Goal: Information Seeking & Learning: Learn about a topic

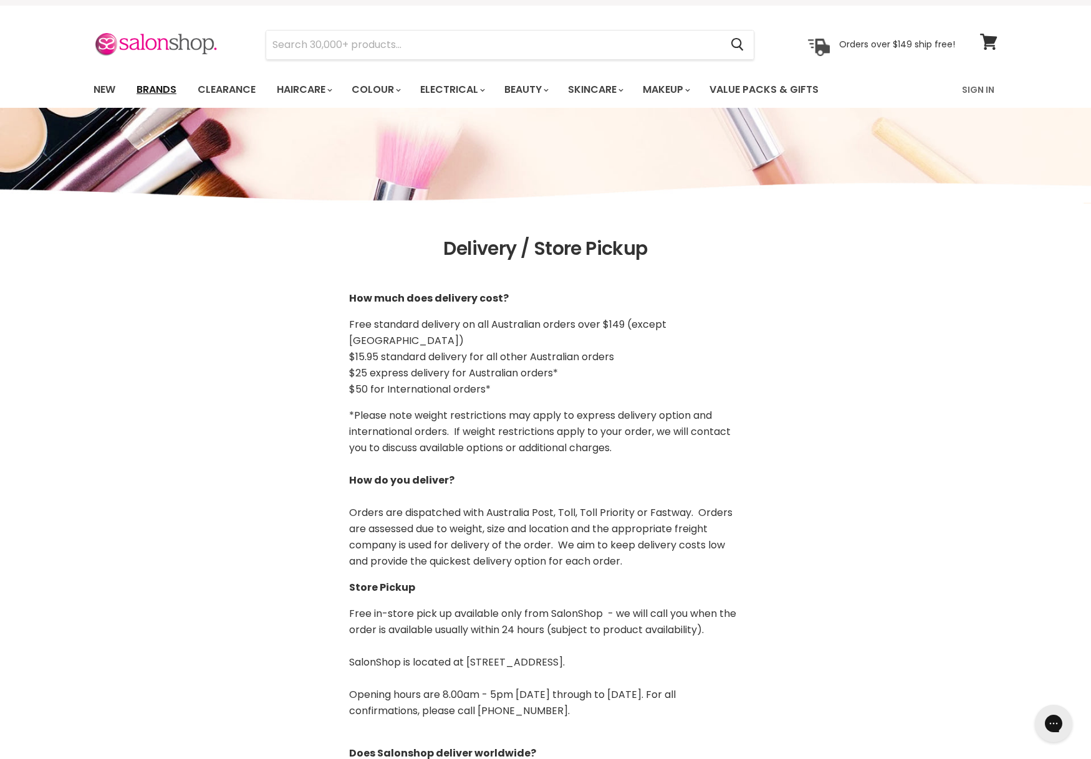
scroll to position [26, 0]
click at [150, 86] on link "Brands" at bounding box center [156, 90] width 59 height 26
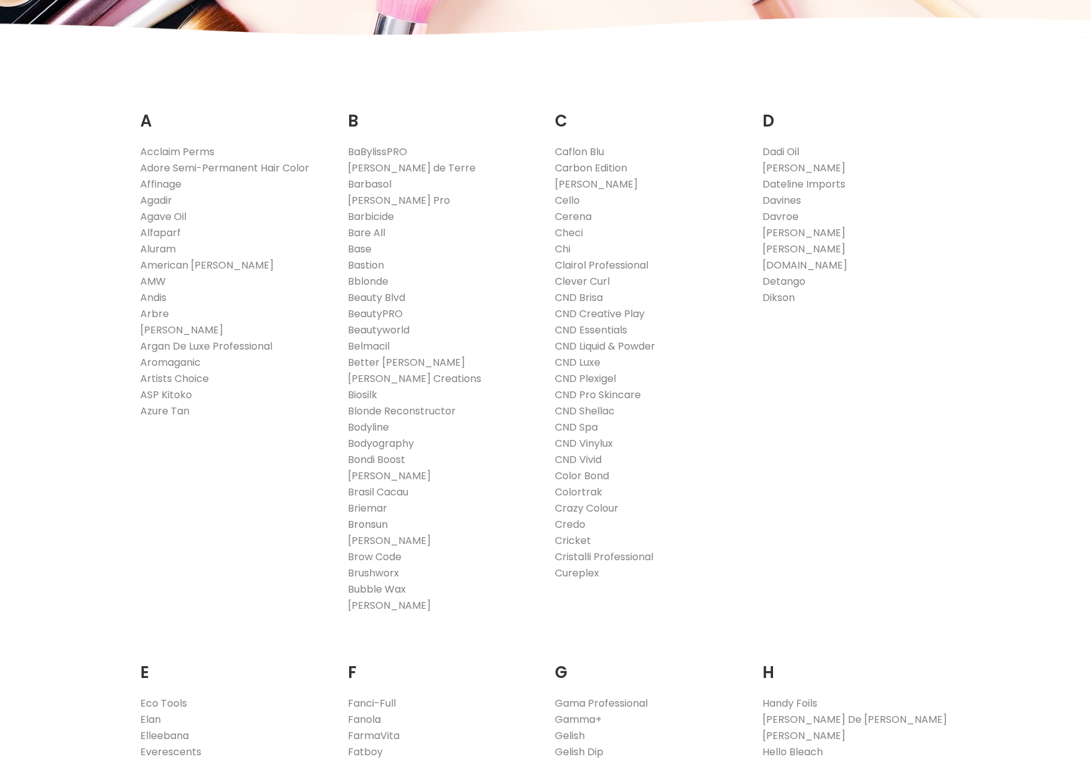
scroll to position [202, 0]
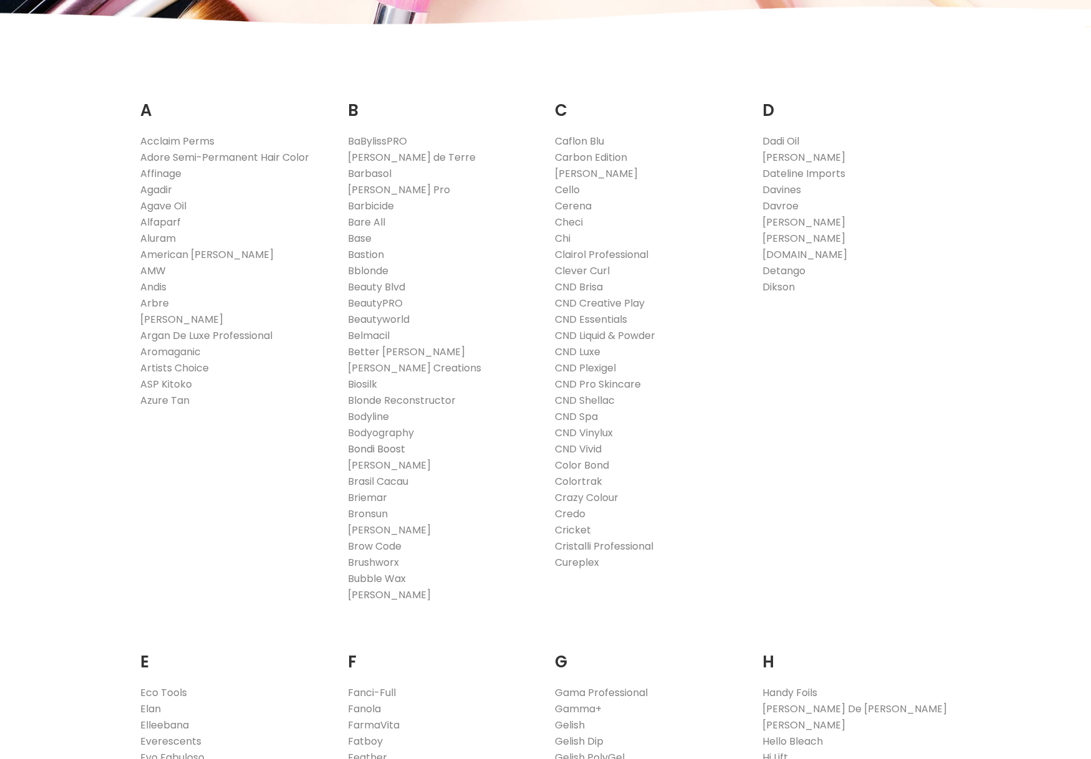
click at [376, 446] on link "Bondi Boost" at bounding box center [376, 449] width 57 height 14
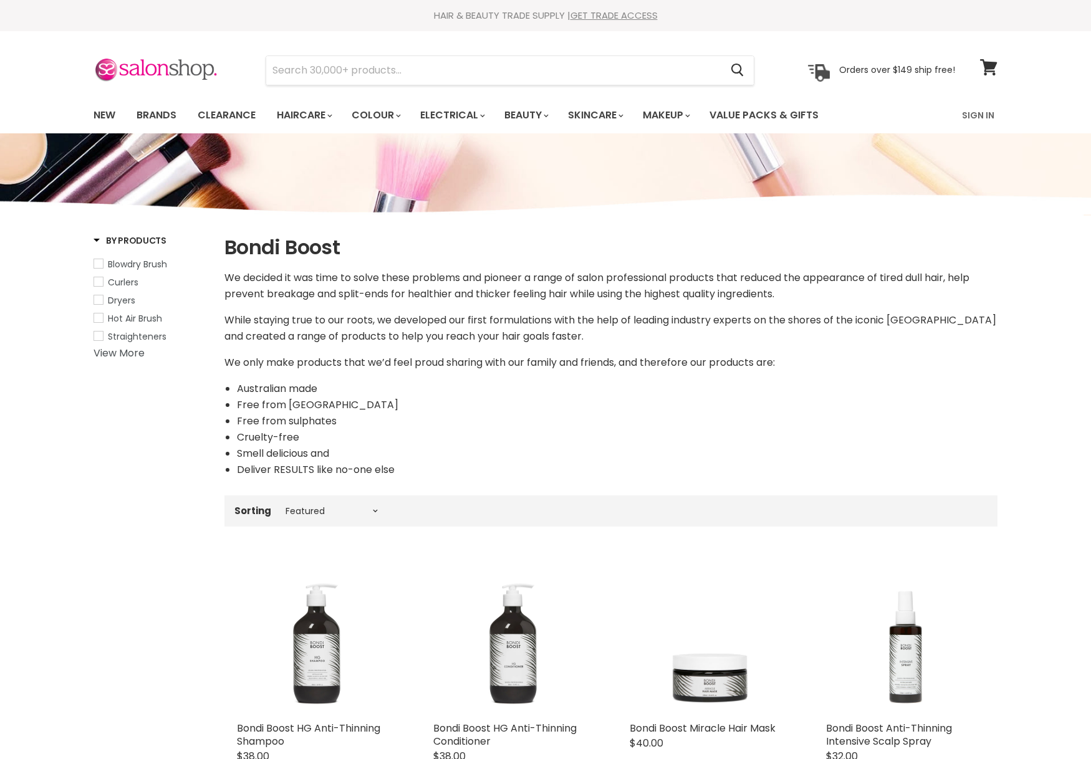
select select "manual"
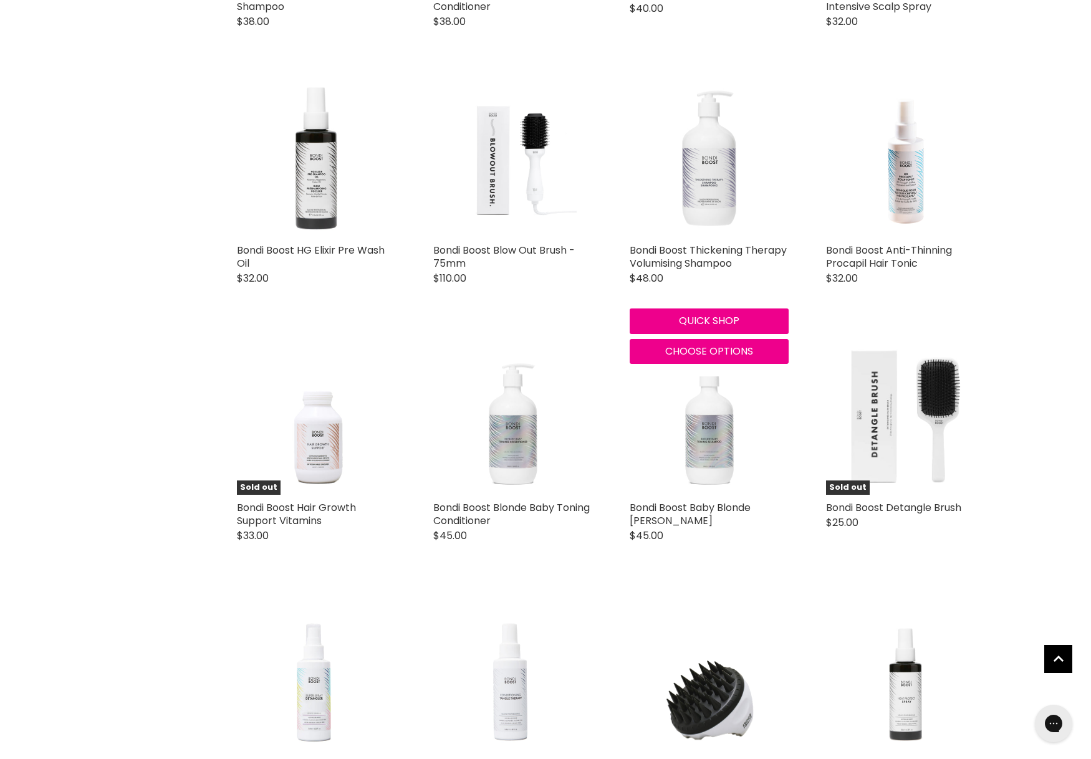
scroll to position [736, 0]
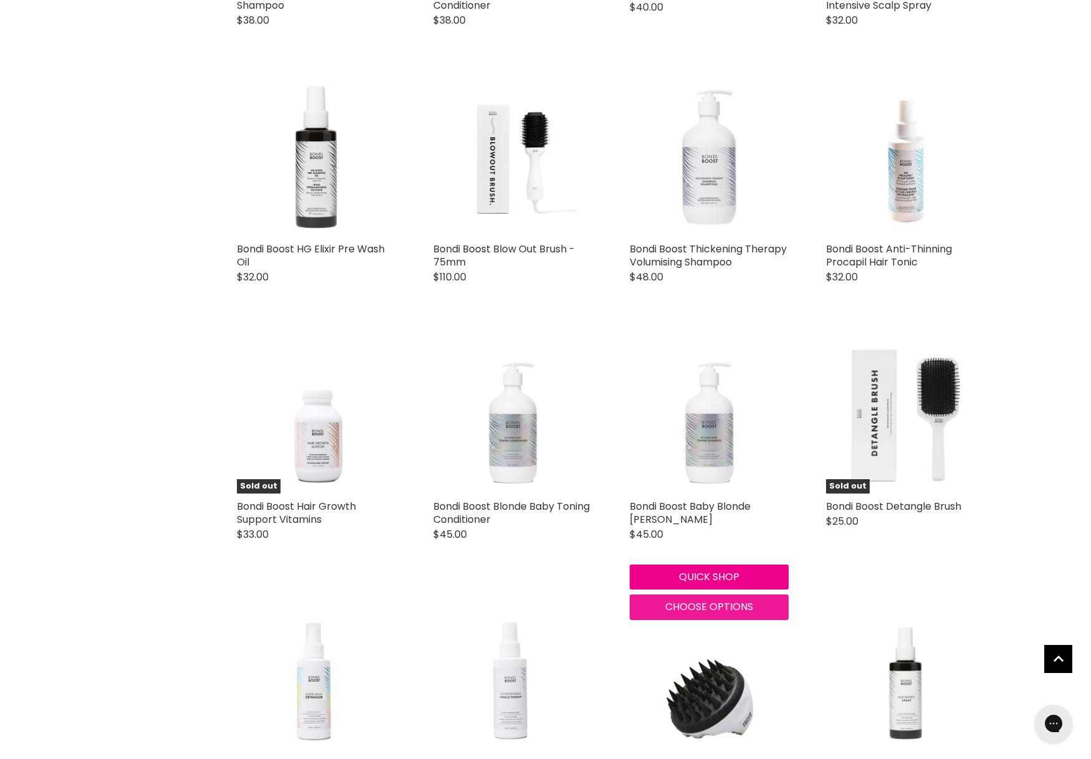
click at [661, 598] on button "Choose options" at bounding box center [709, 607] width 159 height 25
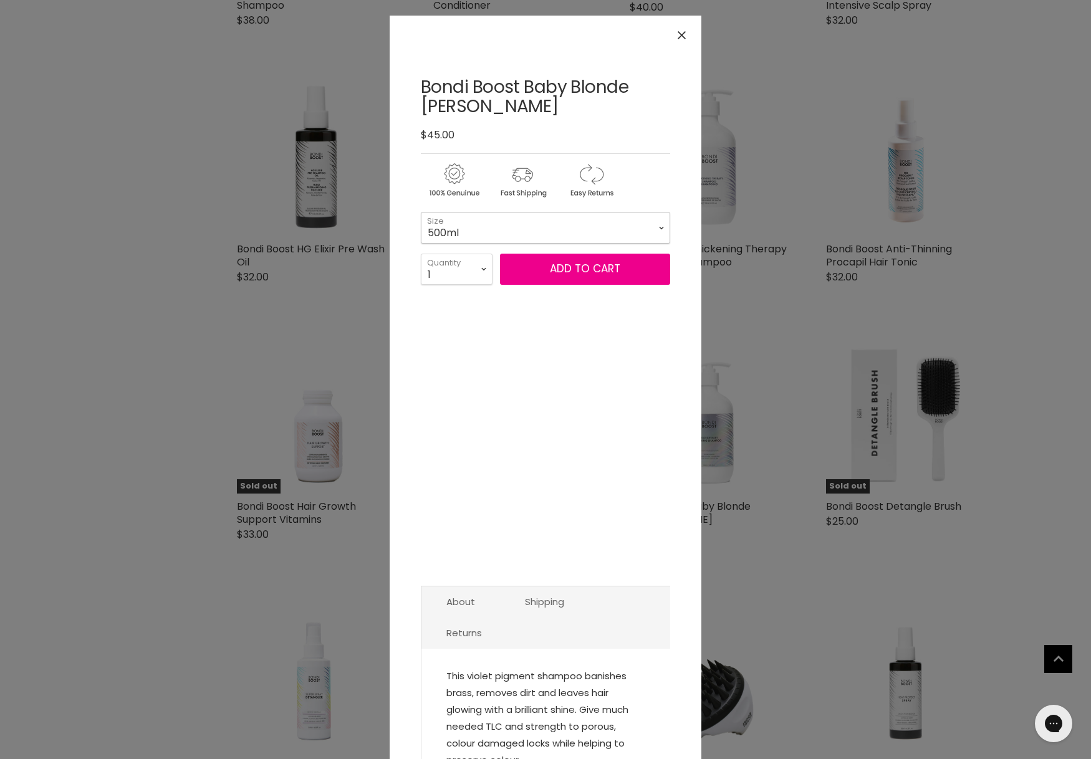
click at [653, 223] on select "500ml 1 Litre" at bounding box center [545, 227] width 249 height 31
click at [686, 37] on button "Close" at bounding box center [681, 35] width 27 height 27
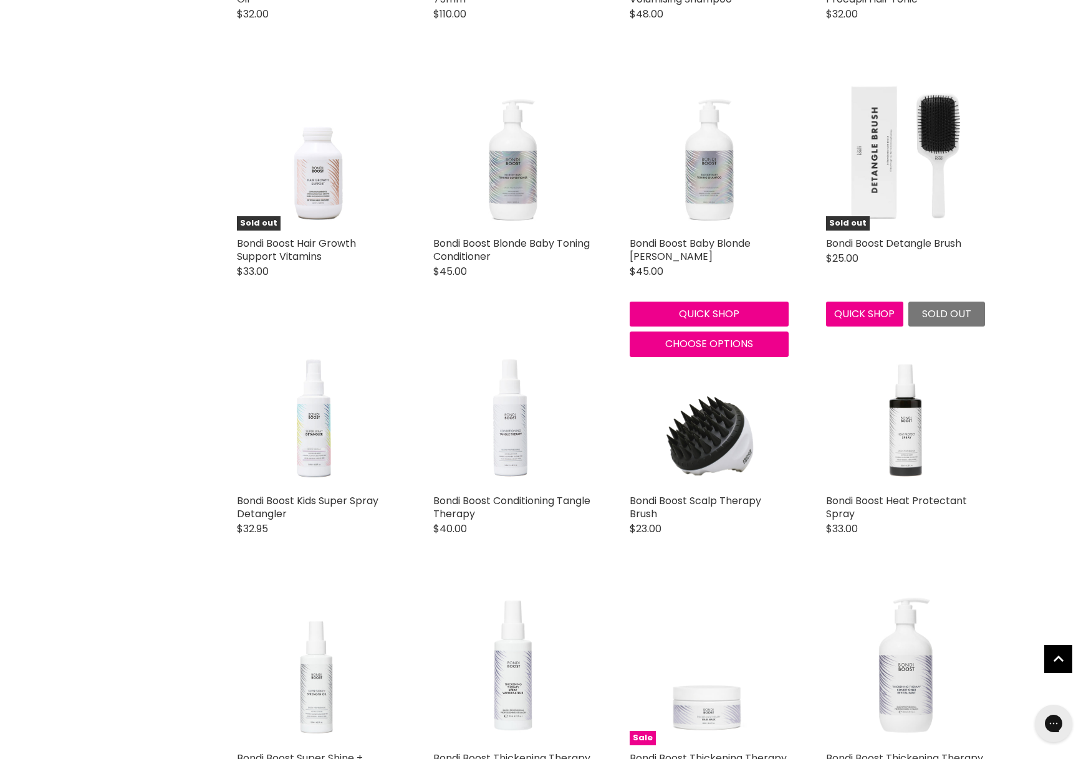
scroll to position [1002, 0]
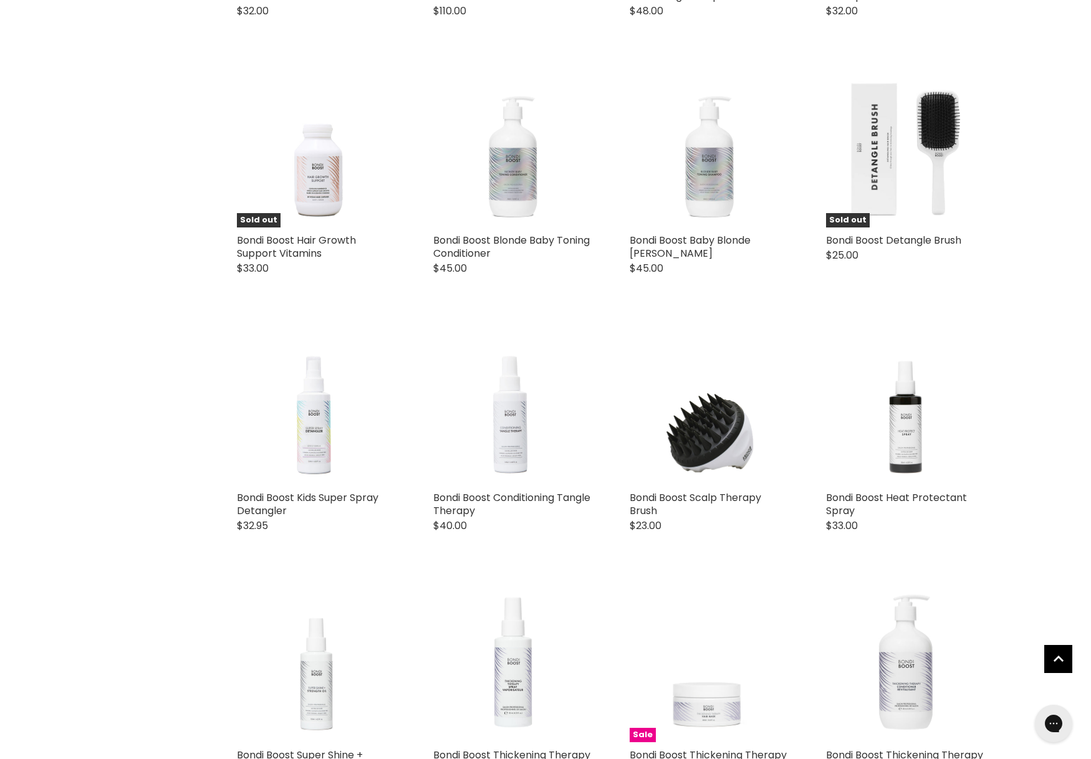
drag, startPoint x: 292, startPoint y: 512, endPoint x: 234, endPoint y: 498, distance: 59.7
click at [234, 498] on div "Bondi Boost Kids Super Spray Detangler Bondi Boost $32.95 Because your little o…" at bounding box center [316, 436] width 184 height 245
copy link "Bondi Boost Kids Super Spray Detangler"
drag, startPoint x: 514, startPoint y: 509, endPoint x: 434, endPoint y: 497, distance: 81.4
click at [434, 497] on h2 "Bondi Boost Conditioning Tangle Therapy" at bounding box center [512, 504] width 159 height 26
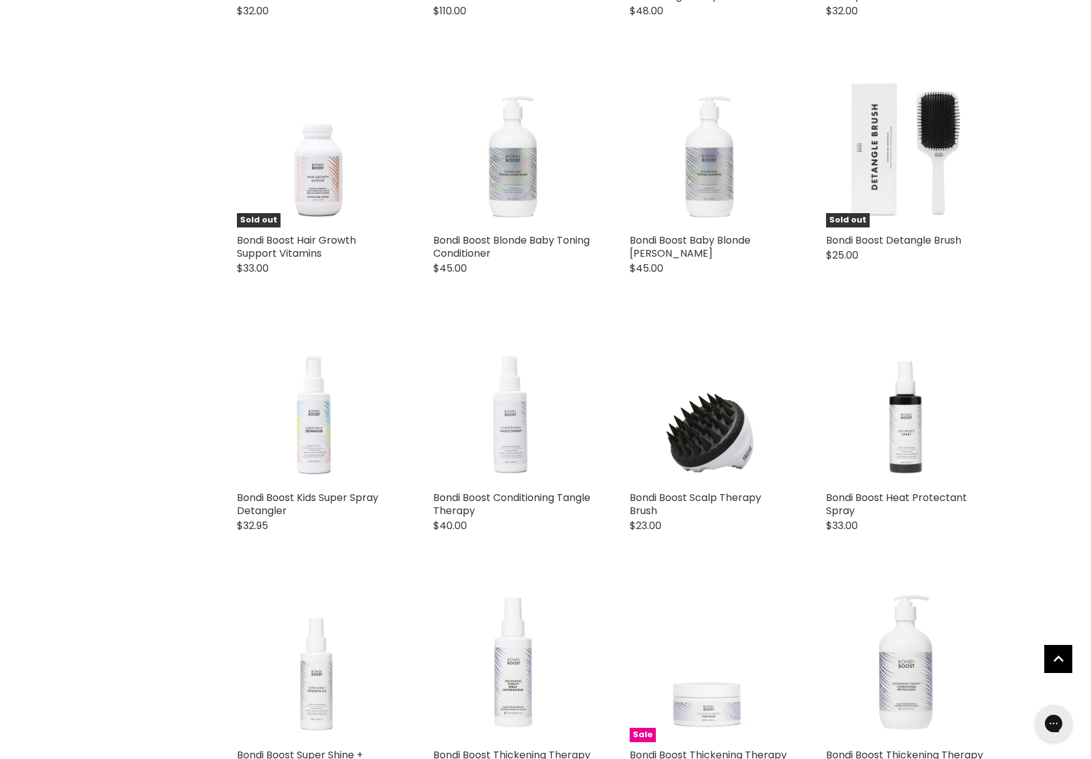
copy link "Bondi Boost Conditioning Tangle Therapy"
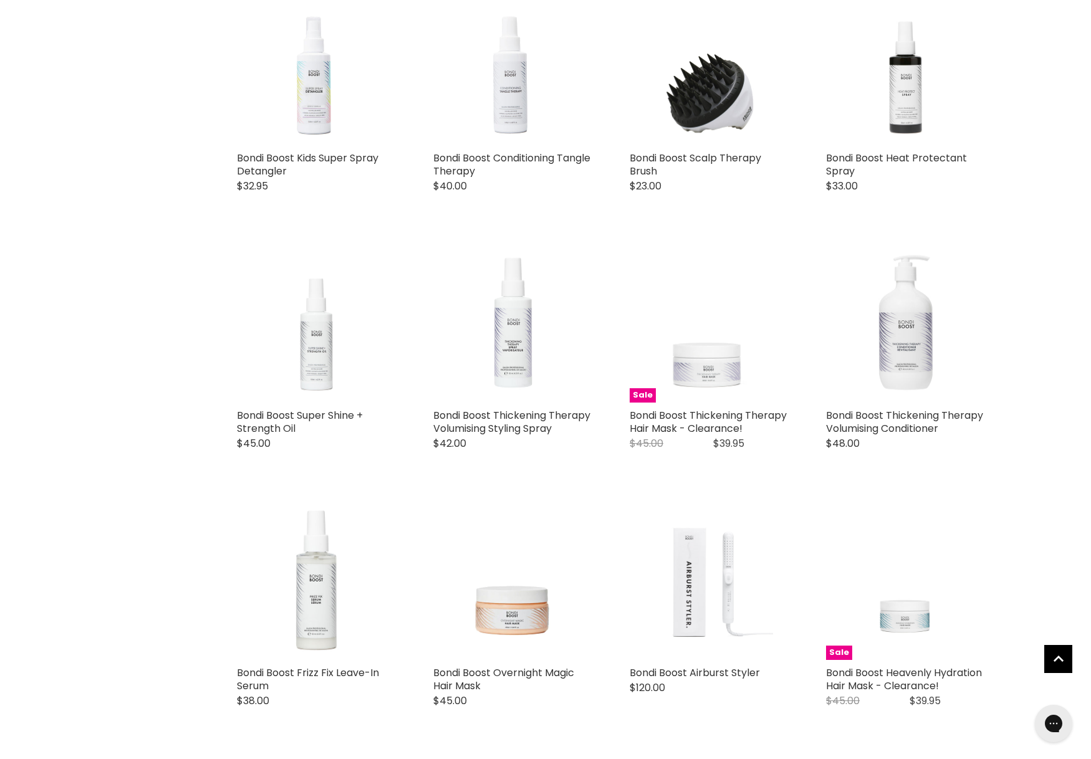
scroll to position [1345, 0]
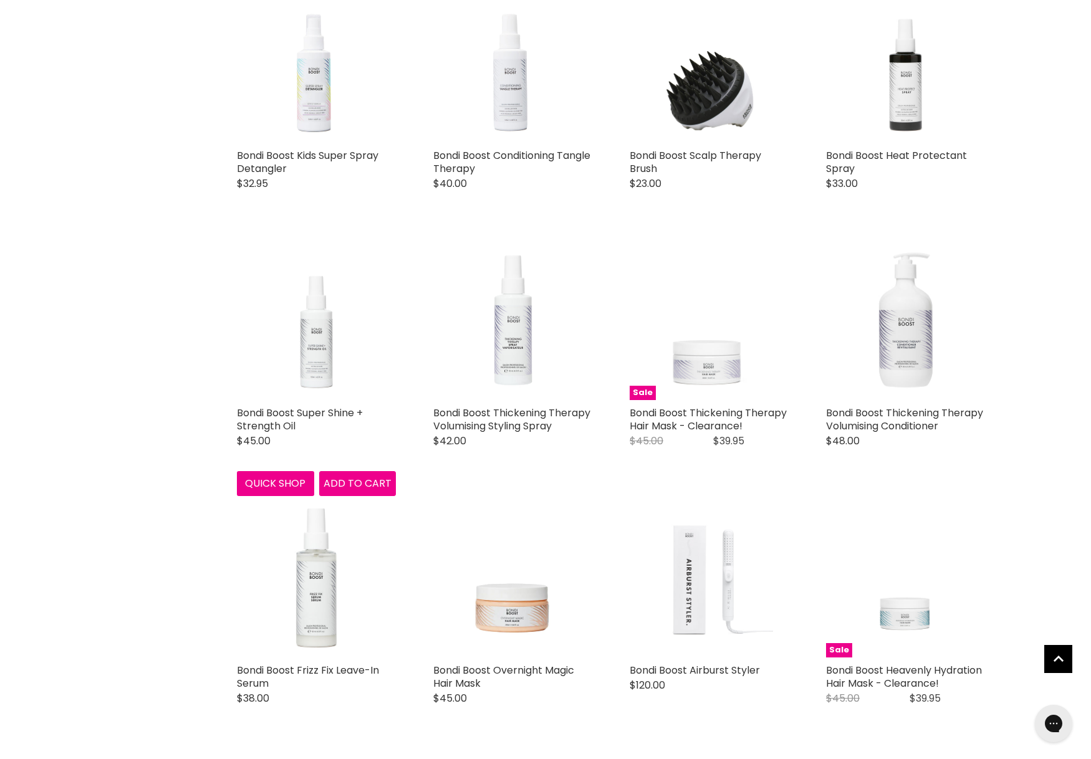
drag, startPoint x: 303, startPoint y: 426, endPoint x: 235, endPoint y: 417, distance: 68.6
click at [235, 417] on div "Bondi Boost Super Shine + Strength Oil Bondi Boost $45.00 Powered by a high per…" at bounding box center [316, 369] width 184 height 280
copy link "Bondi Boost Super Shine + Strength Oil"
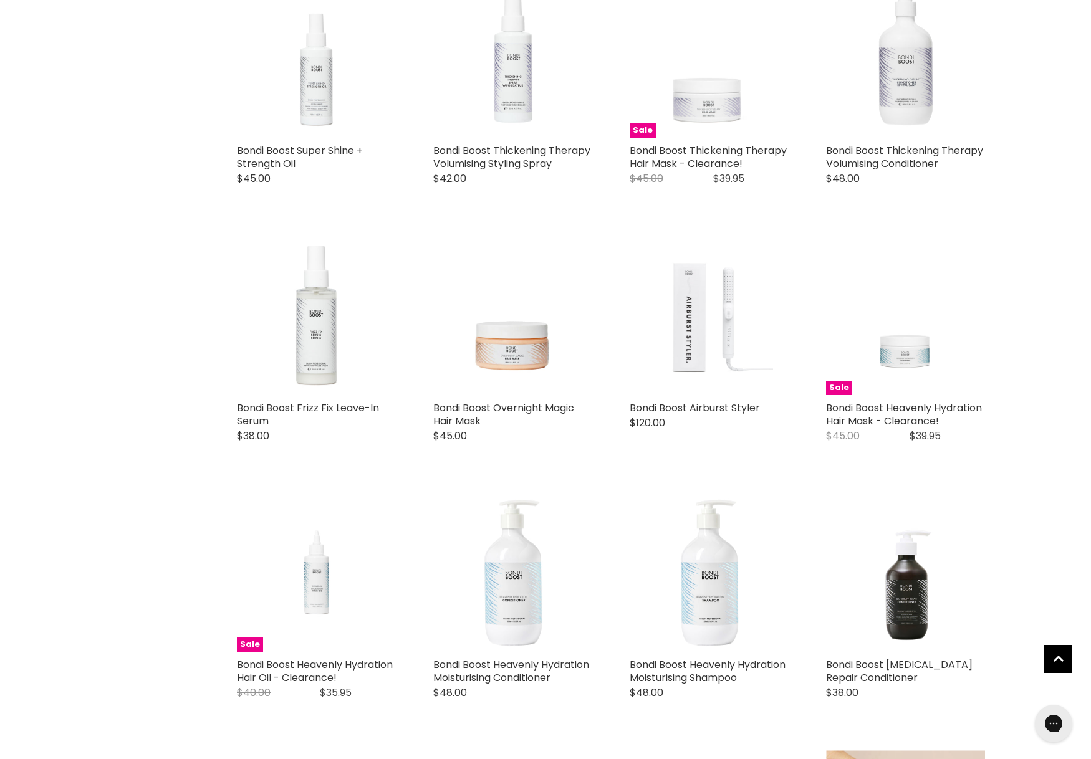
scroll to position [1608, 0]
drag, startPoint x: 279, startPoint y: 416, endPoint x: 238, endPoint y: 406, distance: 41.7
click at [238, 406] on h2 "Bondi Boost Frizz Fix Leave-In Serum" at bounding box center [316, 413] width 159 height 26
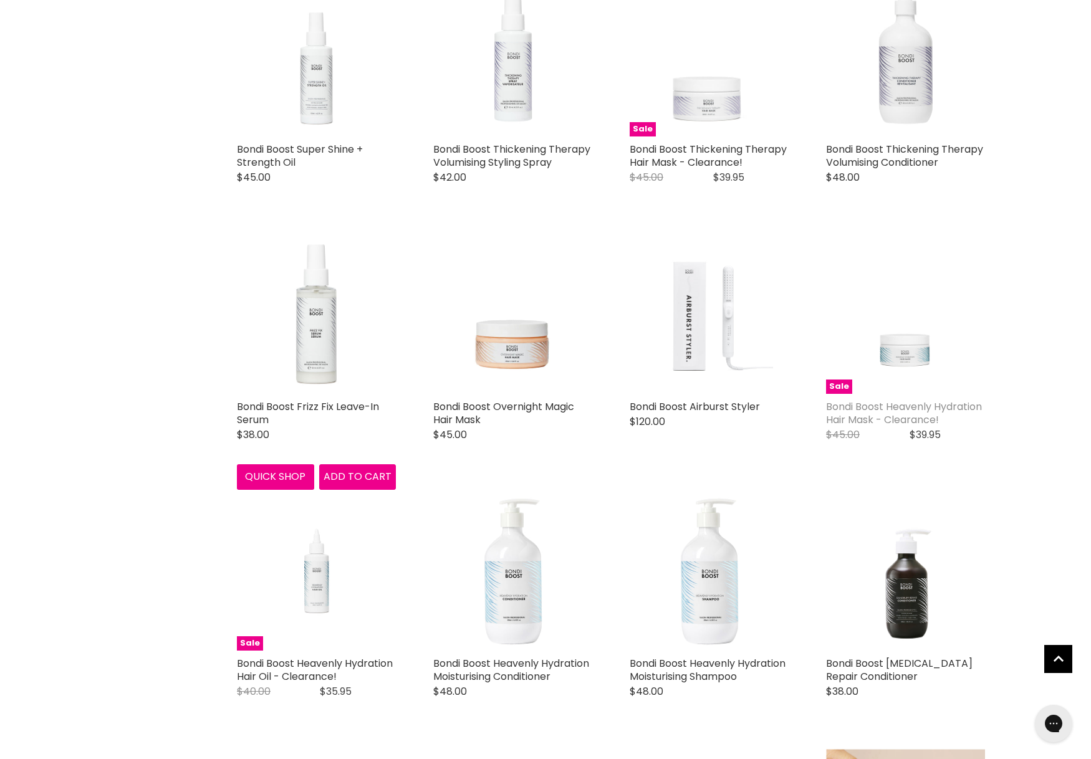
copy link "Bondi Boost Frizz Fix Leave-In Serum"
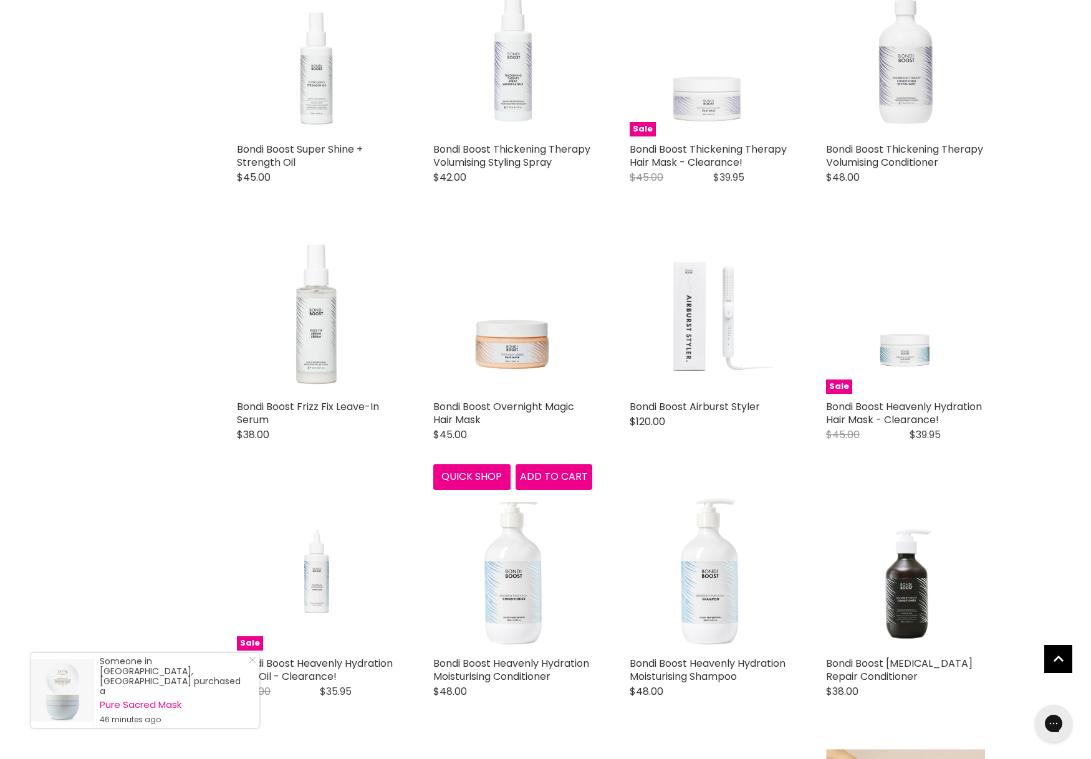
drag, startPoint x: 489, startPoint y: 420, endPoint x: 431, endPoint y: 403, distance: 60.5
click at [431, 403] on div "Bondi Boost Overnight Magic Hair Mask Bondi Boost $45.00 Take your hair from ze…" at bounding box center [513, 363] width 184 height 280
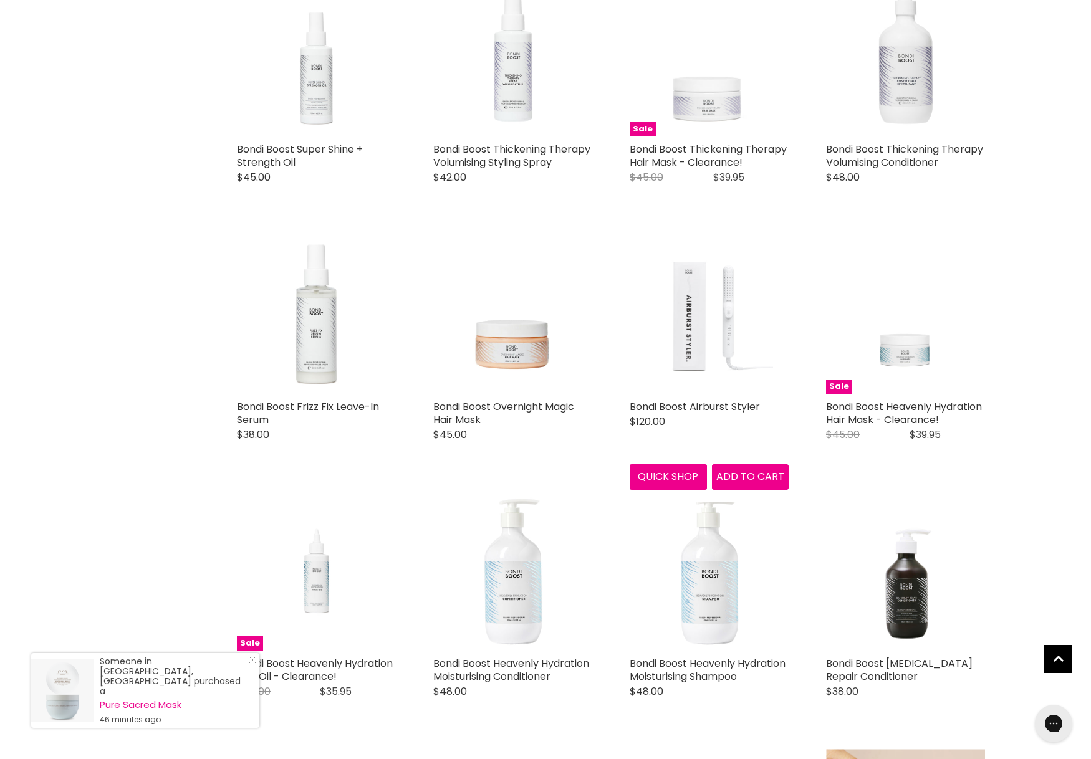
copy link "Bondi Boost Overnight Magic Hair Mask"
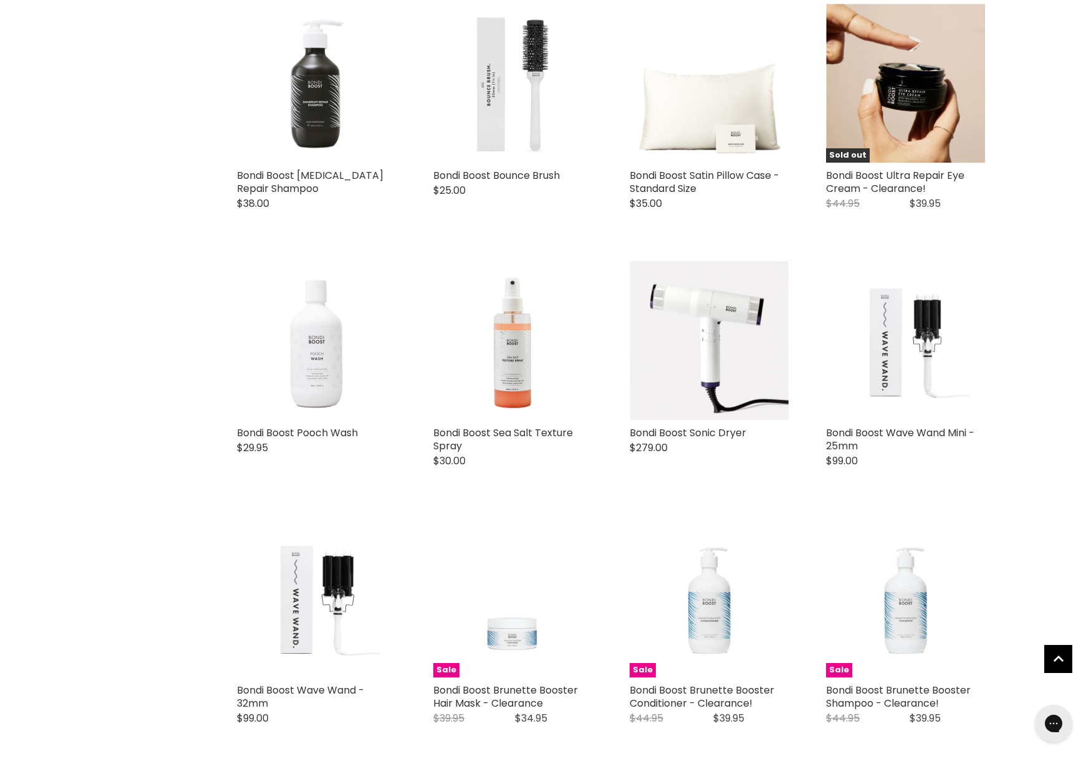
scroll to position [2366, 0]
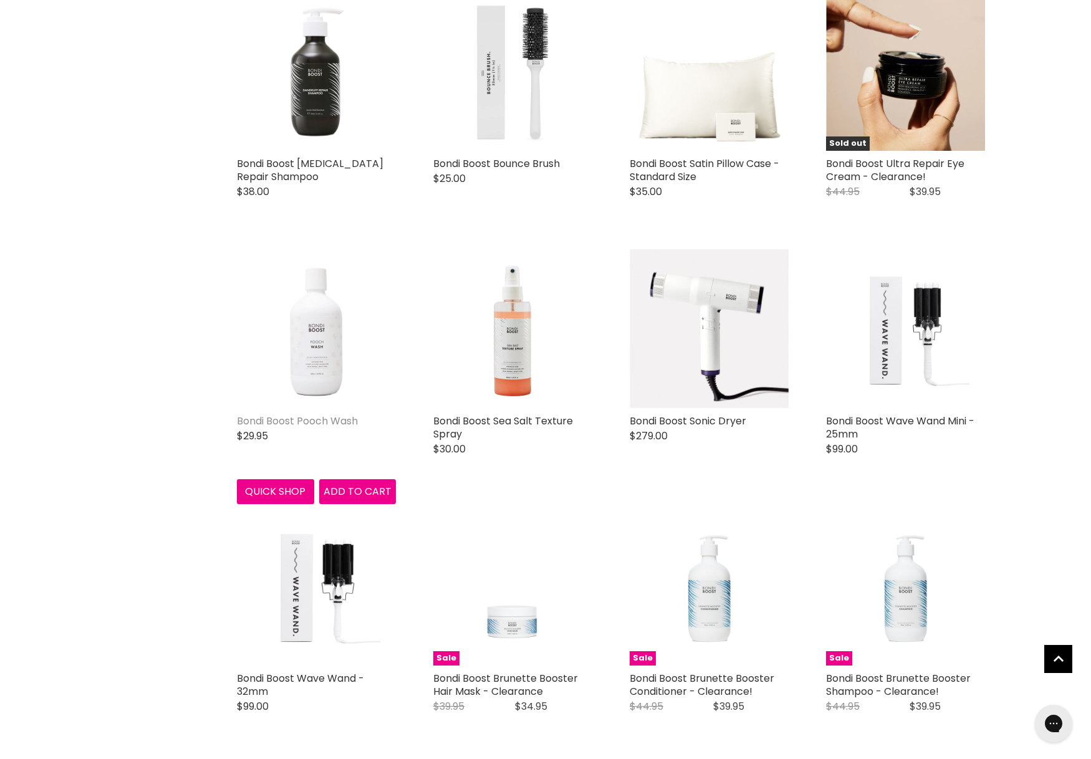
drag, startPoint x: 368, startPoint y: 422, endPoint x: 239, endPoint y: 416, distance: 129.8
click at [239, 416] on h2 "Bondi Boost Pooch Wash" at bounding box center [316, 421] width 159 height 13
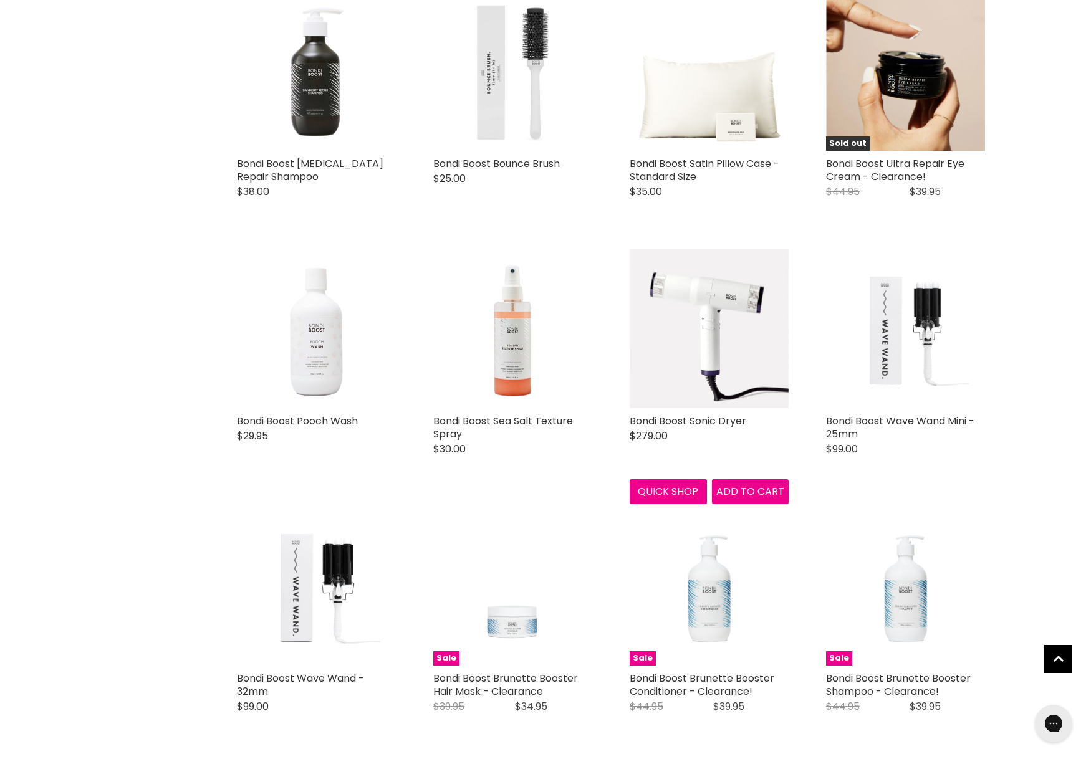
copy link "Bondi Boost Pooch Wash"
drag, startPoint x: 768, startPoint y: 421, endPoint x: 631, endPoint y: 417, distance: 136.6
click at [631, 417] on h2 "Bondi Boost Sonic Dryer" at bounding box center [709, 421] width 159 height 13
copy link "Bondi Boost Sonic Dryer"
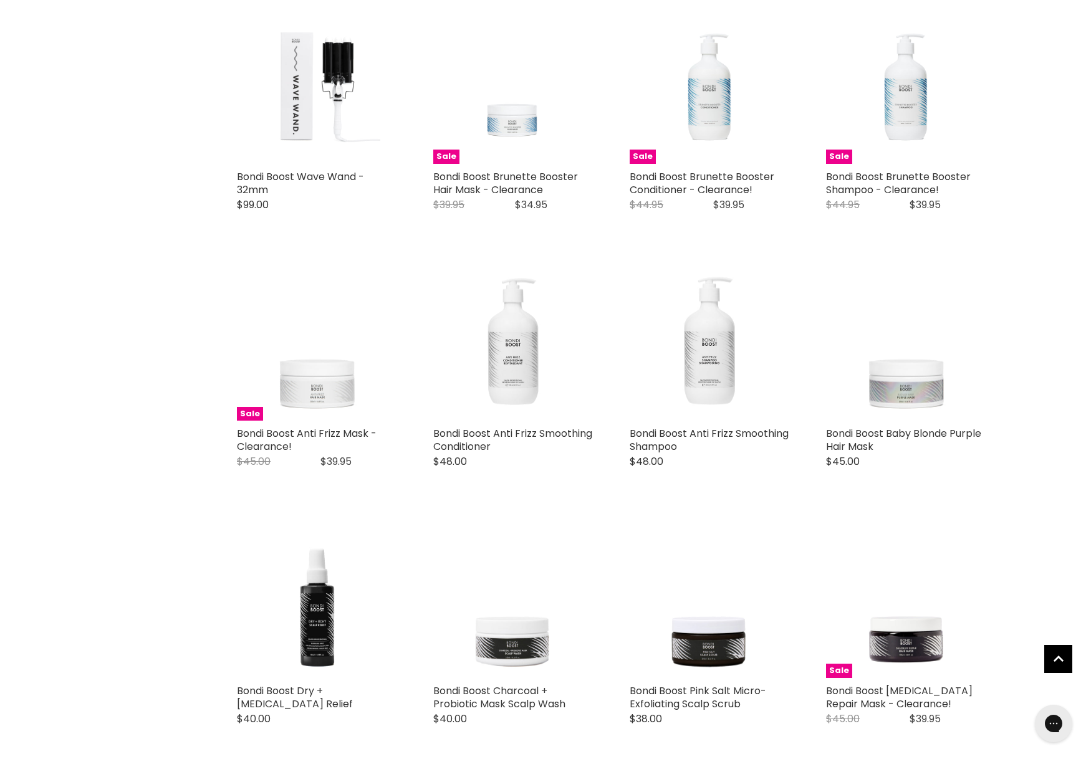
scroll to position [2871, 0]
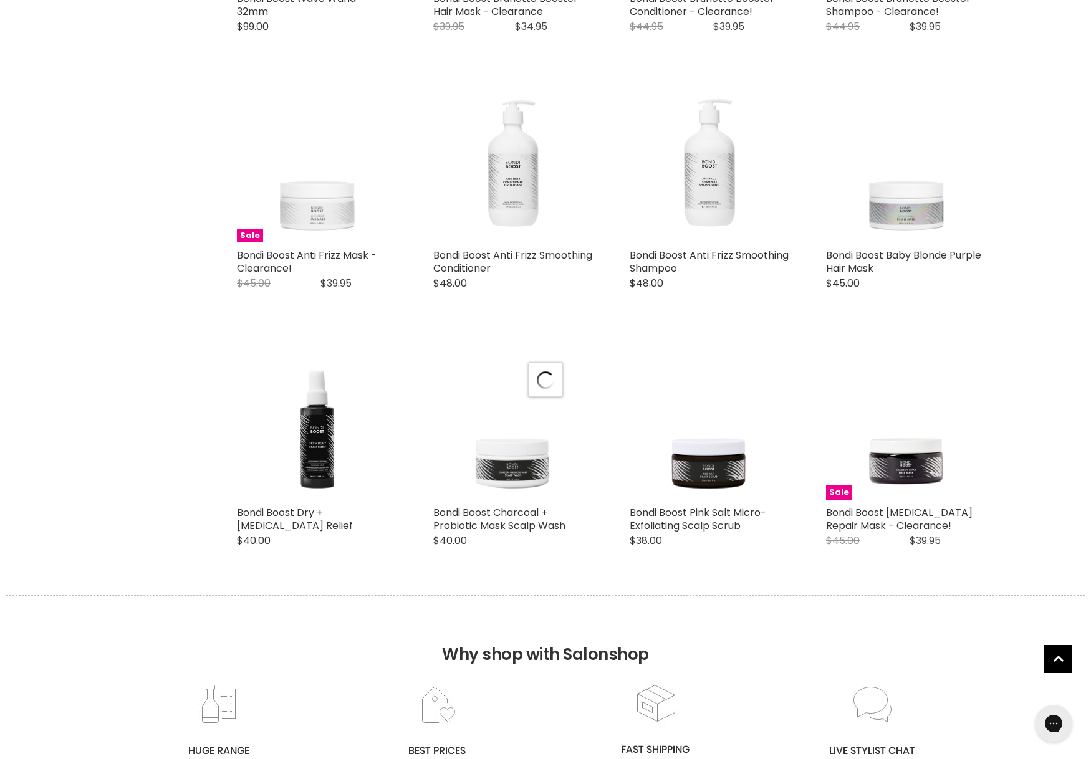
scroll to position [3150, 0]
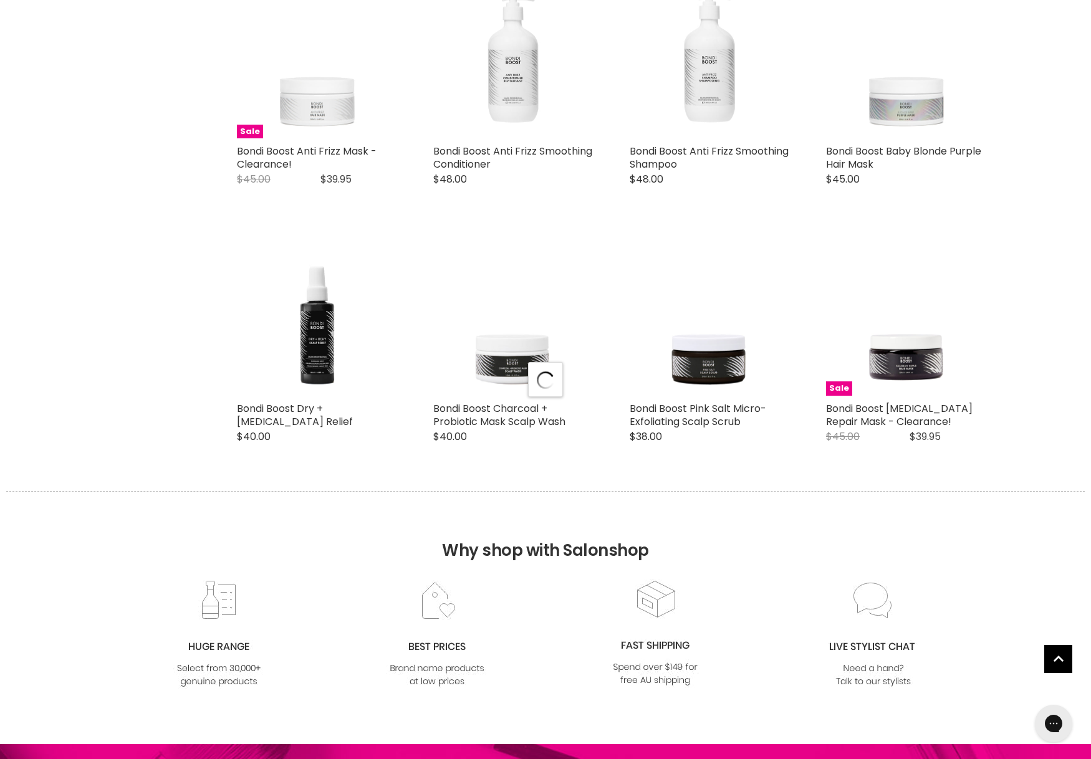
select select "manual"
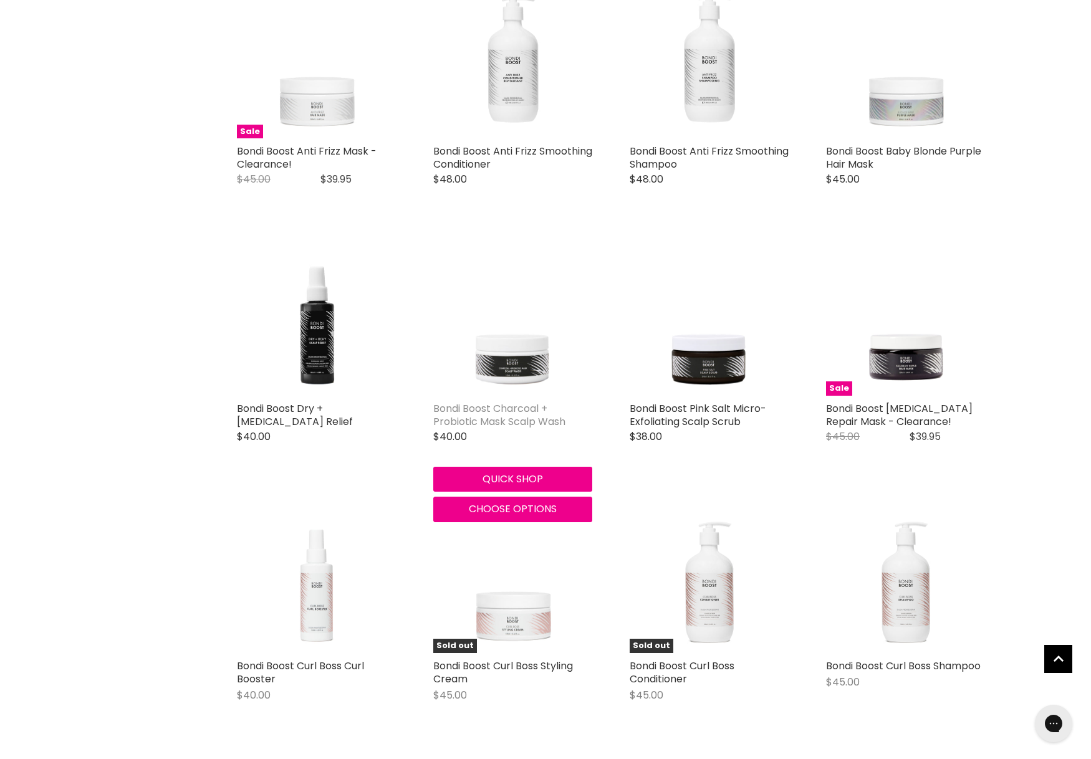
drag, startPoint x: 573, startPoint y: 421, endPoint x: 434, endPoint y: 407, distance: 139.1
click at [434, 407] on h2 "Bondi Boost Charcoal + Probiotic Mask Scalp Wash" at bounding box center [512, 415] width 159 height 26
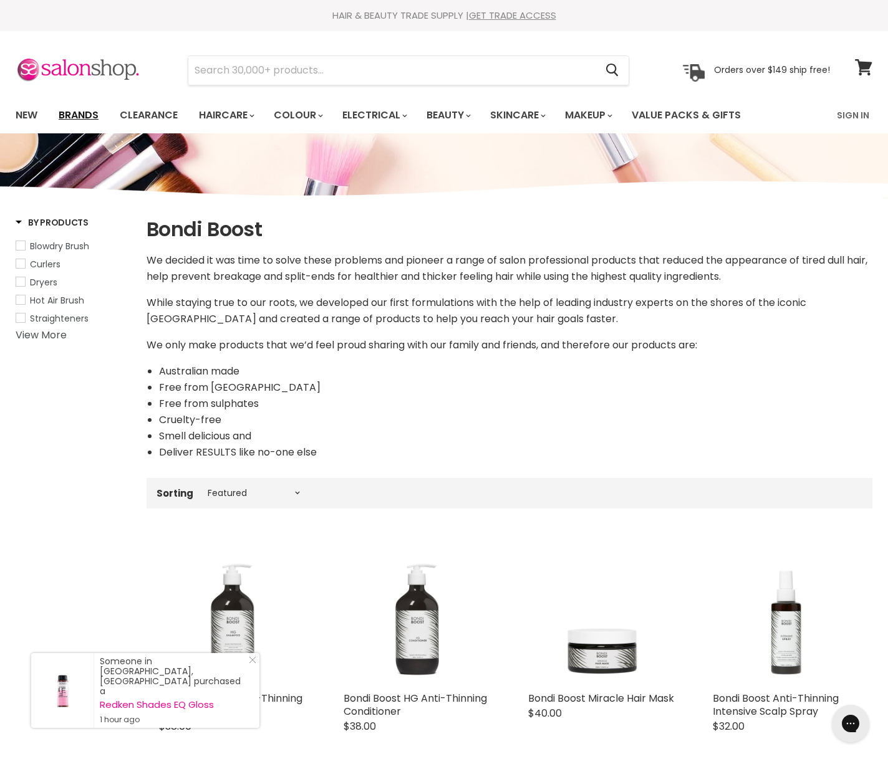
click at [72, 109] on link "Brands" at bounding box center [78, 115] width 59 height 26
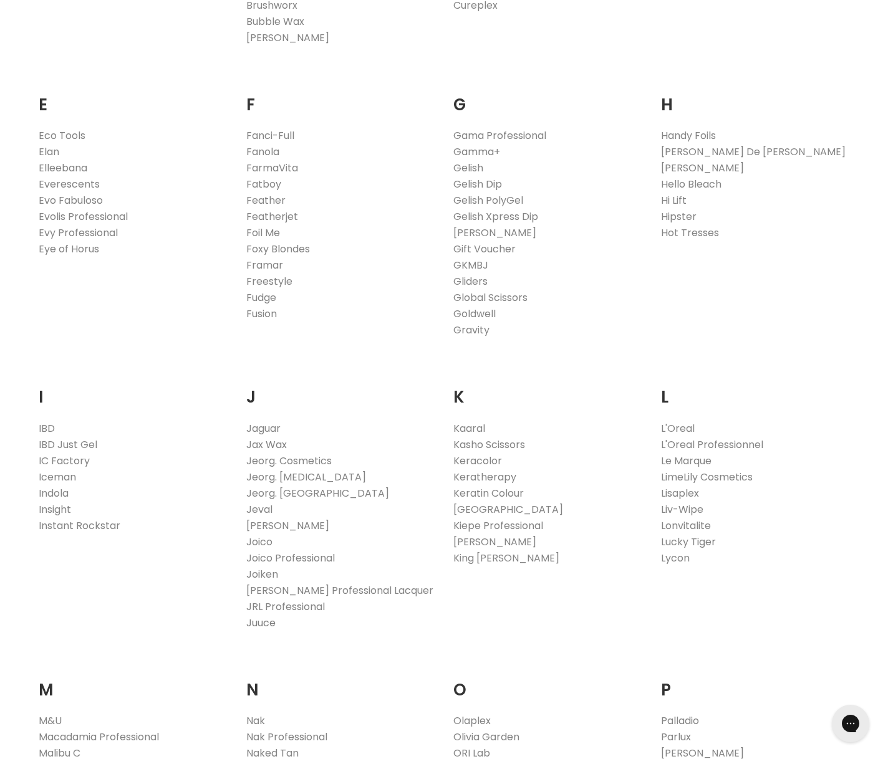
click at [267, 622] on link "Juuce" at bounding box center [260, 623] width 29 height 14
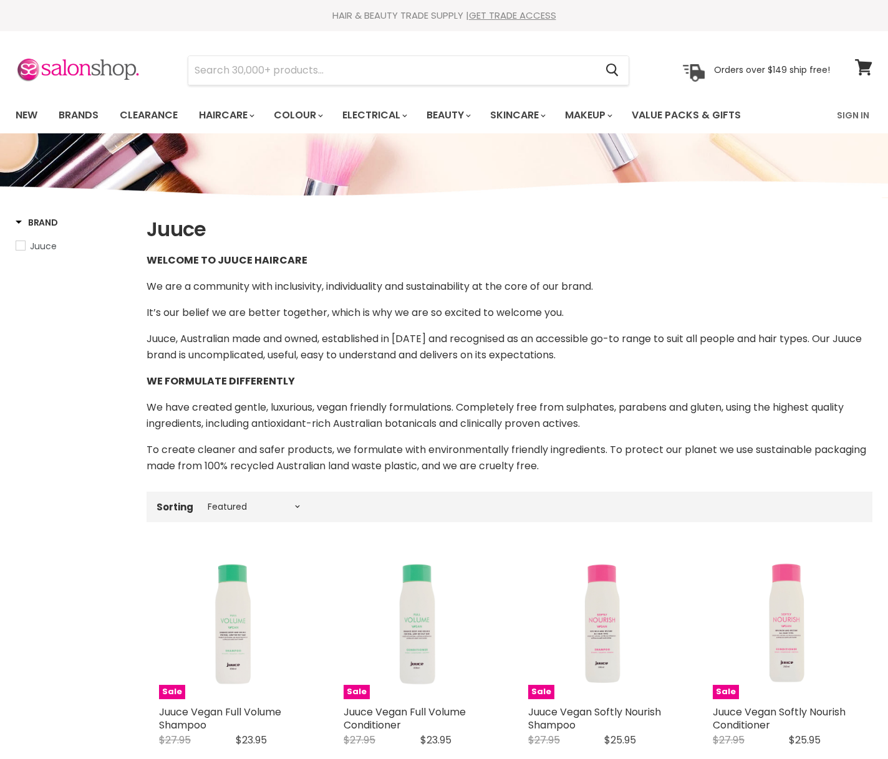
select select "manual"
